Goal: Information Seeking & Learning: Learn about a topic

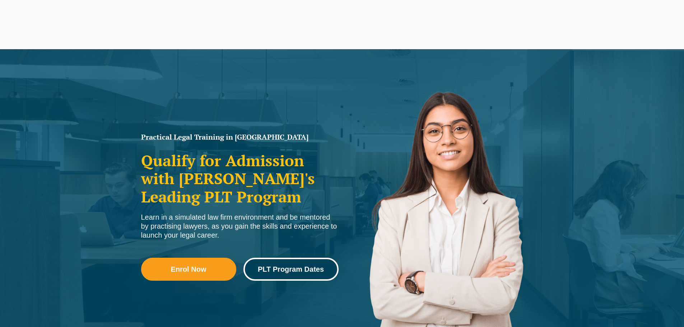
click at [275, 260] on link "PLT Program Dates" at bounding box center [290, 269] width 95 height 23
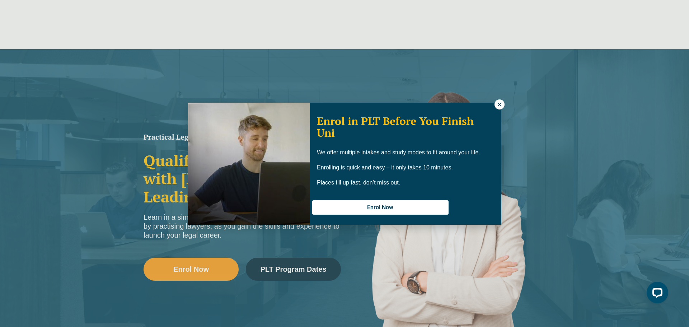
click at [502, 102] on icon at bounding box center [500, 104] width 6 height 6
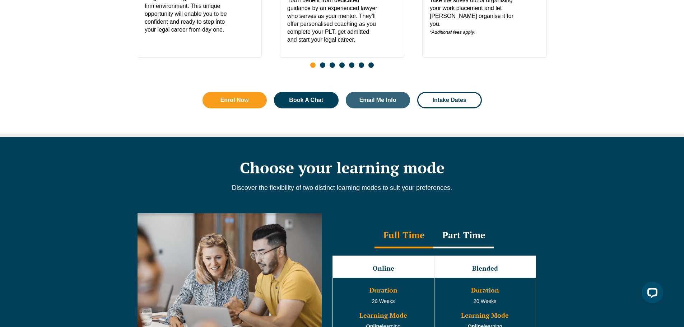
scroll to position [599, 0]
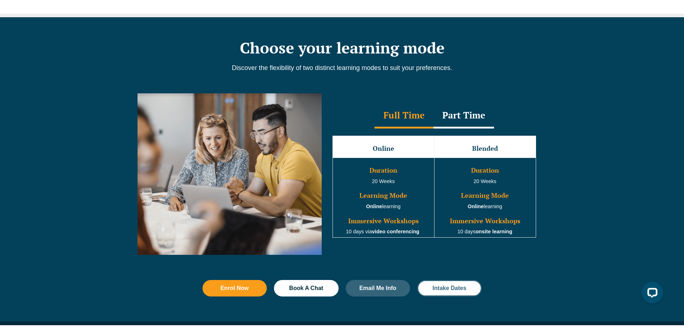
click at [446, 297] on link "Intake Dates" at bounding box center [449, 288] width 65 height 17
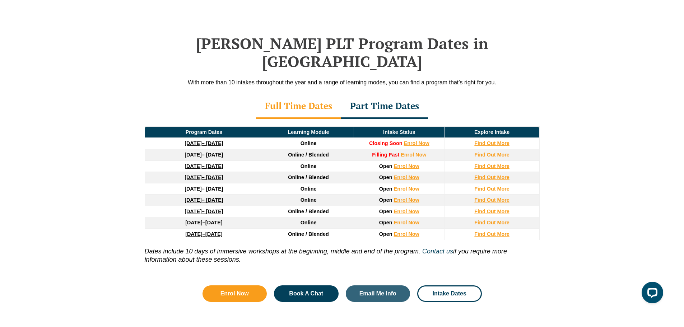
scroll to position [926, 0]
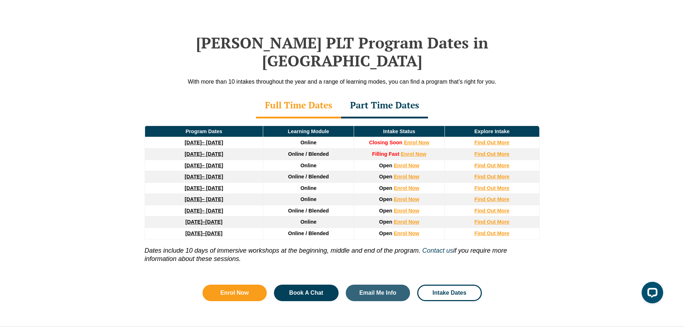
click at [221, 163] on link "27 January 2026 – 12 June 2026" at bounding box center [204, 166] width 38 height 6
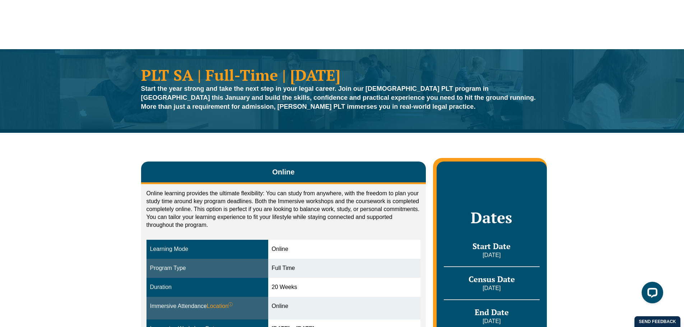
scroll to position [122, 0]
